Goal: Information Seeking & Learning: Learn about a topic

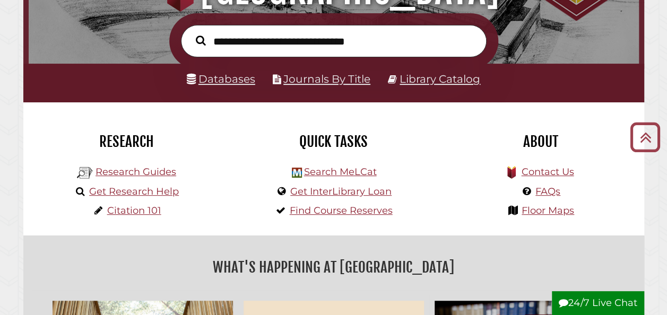
scroll to position [157, 0]
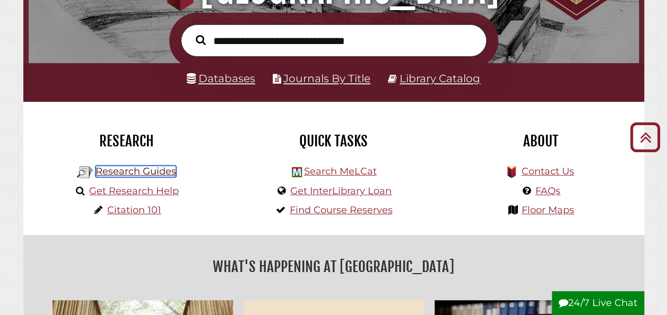
click at [169, 175] on link "Research Guides" at bounding box center [135, 171] width 81 height 12
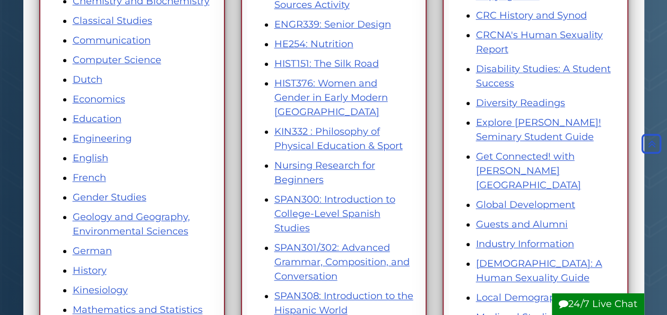
scroll to position [323, 0]
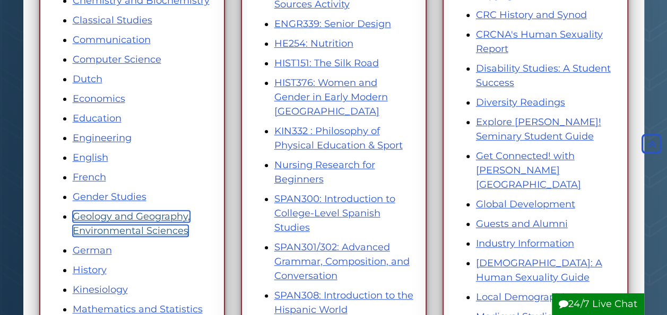
click at [177, 213] on link "Geology and Geography, Environmental Sciences" at bounding box center [131, 224] width 117 height 26
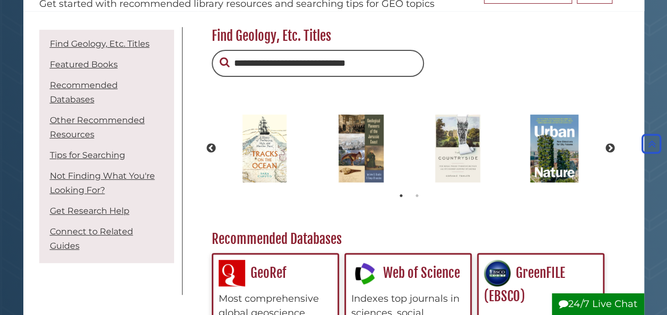
scroll to position [132, 0]
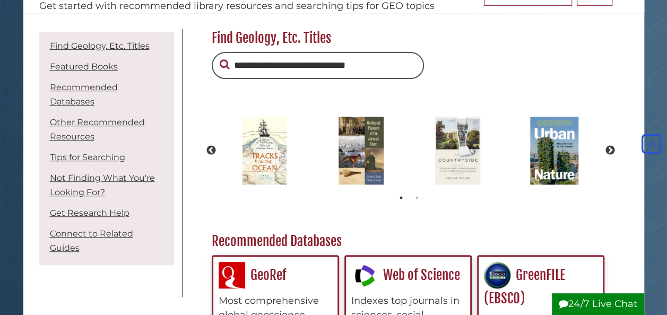
click at [132, 81] on li "Recommended Databases" at bounding box center [106, 94] width 129 height 33
click at [118, 88] on link "Recommended Databases" at bounding box center [84, 94] width 68 height 24
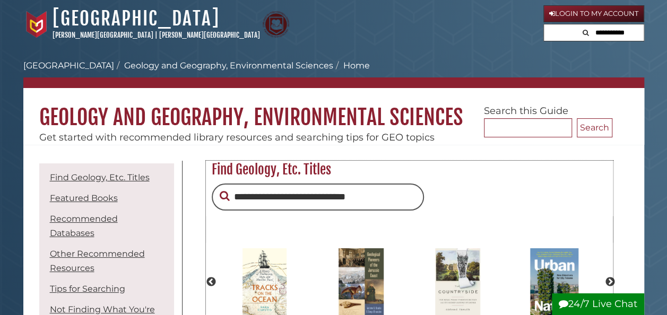
drag, startPoint x: 390, startPoint y: 98, endPoint x: 422, endPoint y: 232, distance: 137.8
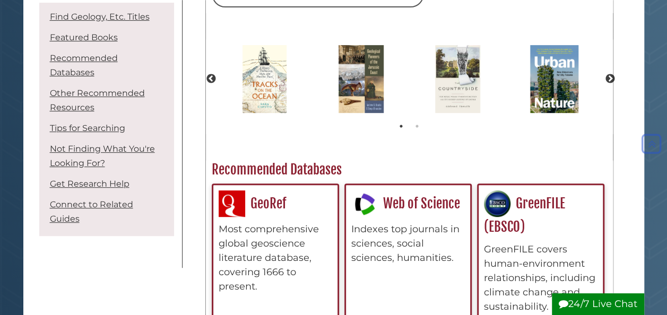
scroll to position [205, 0]
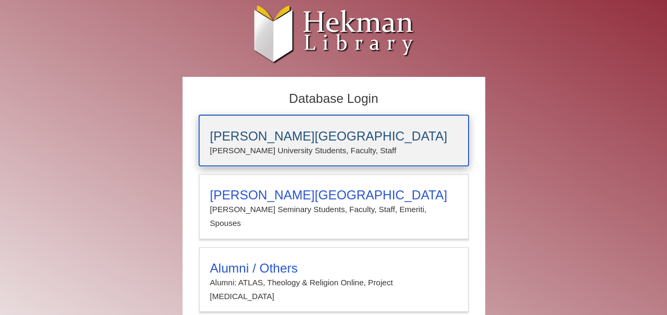
click at [274, 125] on div "Calvin University Calvin University Students, Faculty, Staff" at bounding box center [333, 140] width 269 height 51
